Goal: Task Accomplishment & Management: Complete application form

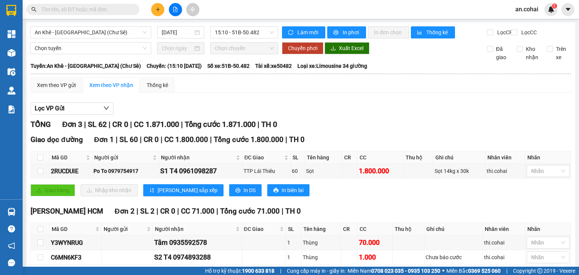
click at [156, 8] on icon "plus" at bounding box center [157, 9] width 5 height 5
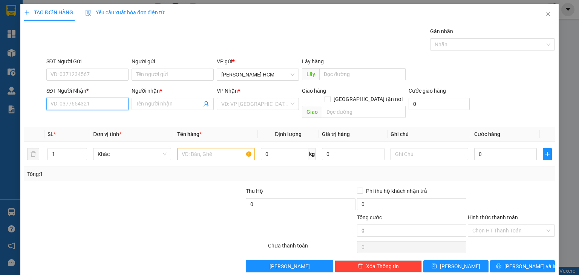
click at [120, 105] on input "SĐT Người Nhận *" at bounding box center [87, 104] width 82 height 12
type input "0768140748"
click at [54, 119] on div "0768140748 - Tươi" at bounding box center [86, 119] width 72 height 8
type input "Tươi"
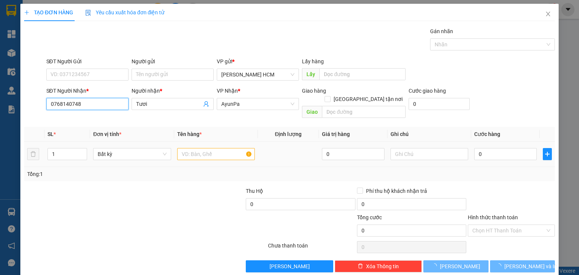
type input "0768140748"
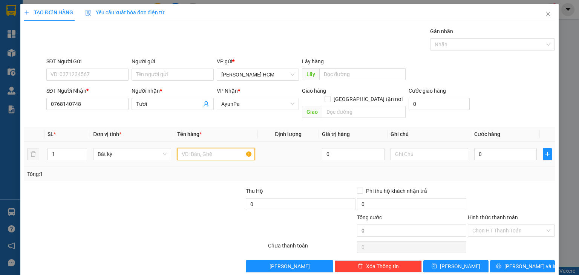
click at [188, 149] on input "text" at bounding box center [216, 154] width 78 height 12
type input "thùng"
click at [409, 148] on input "text" at bounding box center [430, 154] width 78 height 12
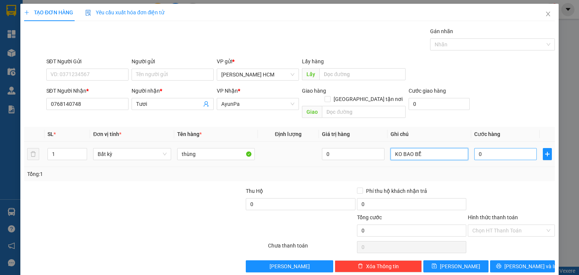
type input "KO BAO BỂ"
click at [479, 147] on div "0" at bounding box center [505, 154] width 63 height 15
click at [485, 148] on input "0" at bounding box center [505, 154] width 63 height 12
type input "006"
type input "6"
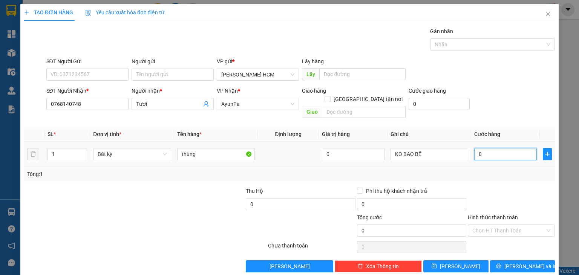
type input "6"
type input "0.060"
type input "60"
type input "60.000"
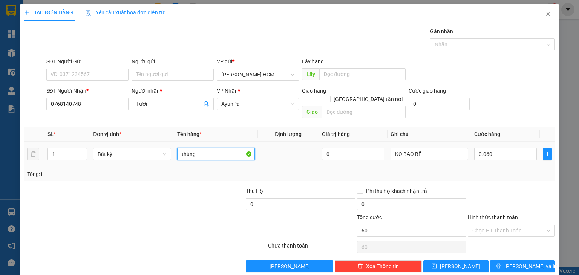
type input "60.000"
drag, startPoint x: 203, startPoint y: 148, endPoint x: 173, endPoint y: 151, distance: 30.4
click at [174, 151] on td "thùng" at bounding box center [216, 154] width 84 height 25
type input "TH TƯỢNG"
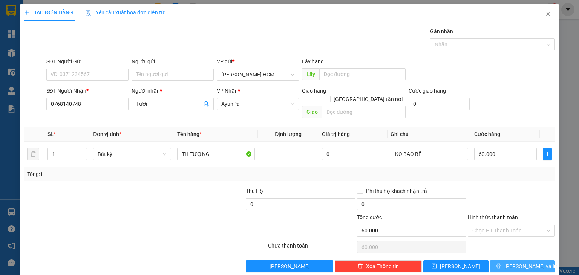
click at [529, 262] on span "[PERSON_NAME] và In" at bounding box center [531, 266] width 53 height 8
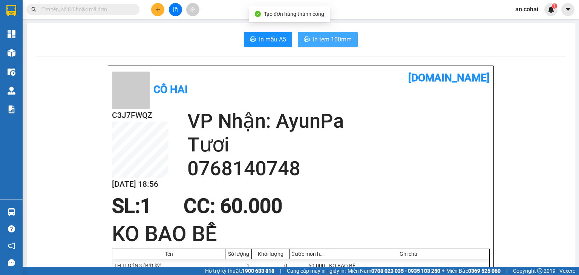
click at [336, 39] on span "In tem 100mm" at bounding box center [332, 39] width 39 height 9
